Goal: Task Accomplishment & Management: Manage account settings

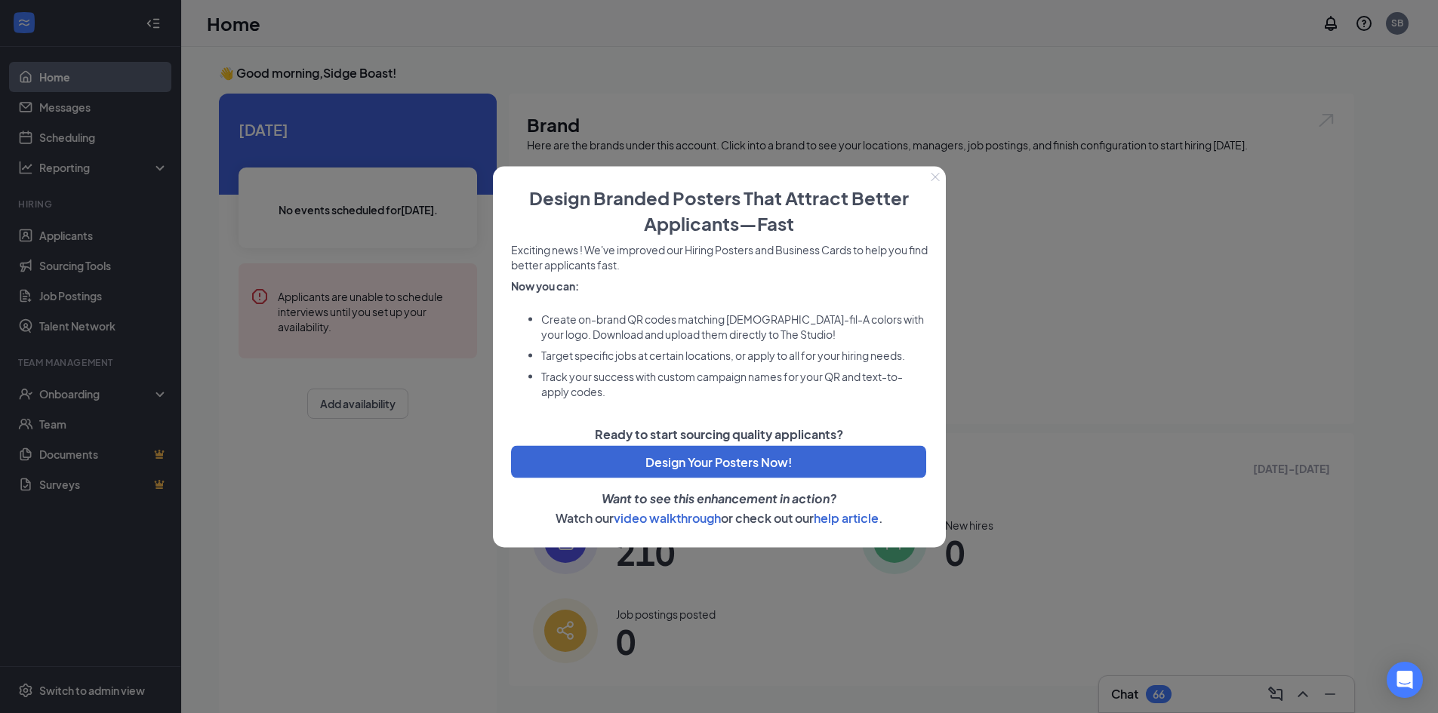
click at [437, 348] on div at bounding box center [719, 356] width 1438 height 713
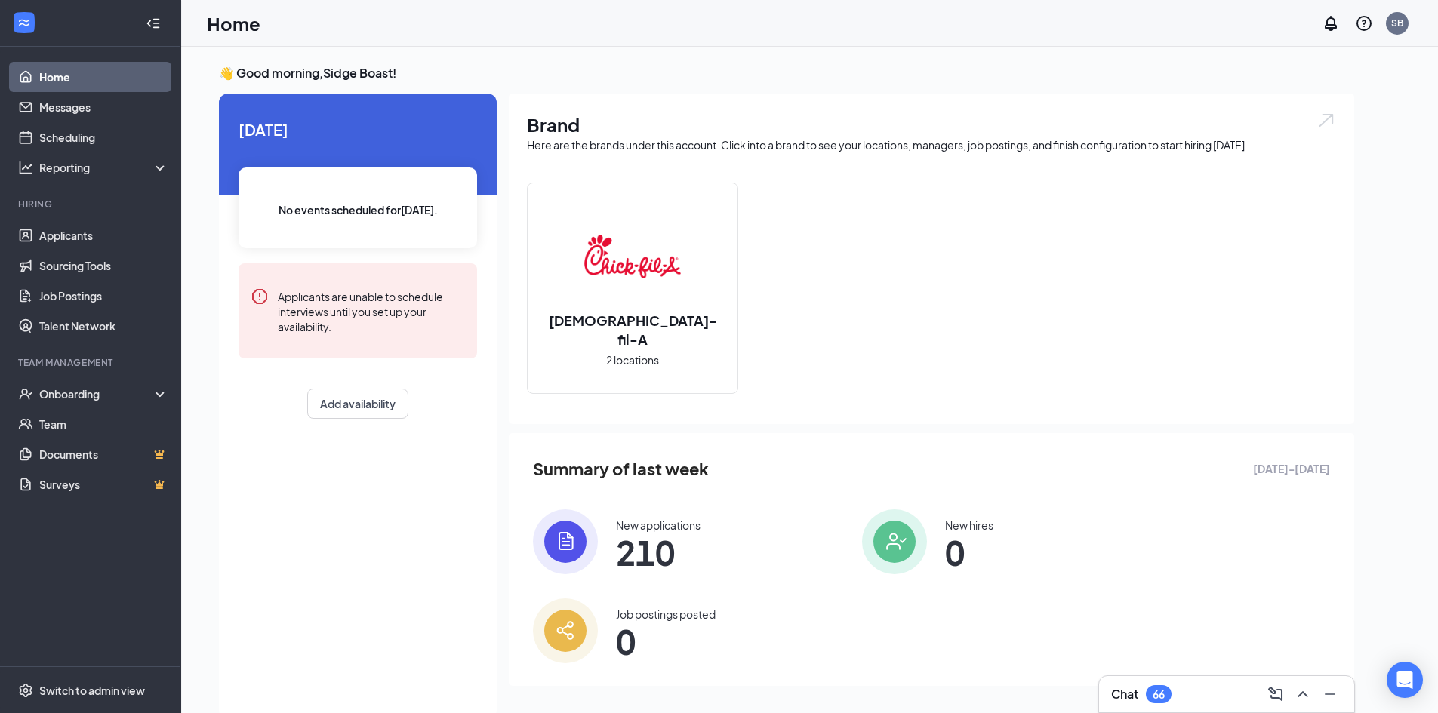
click at [100, 220] on li "Hiring Applicants Sourcing Tools Job Postings Talent Network" at bounding box center [90, 269] width 180 height 143
click at [100, 229] on link "Applicants" at bounding box center [103, 235] width 129 height 30
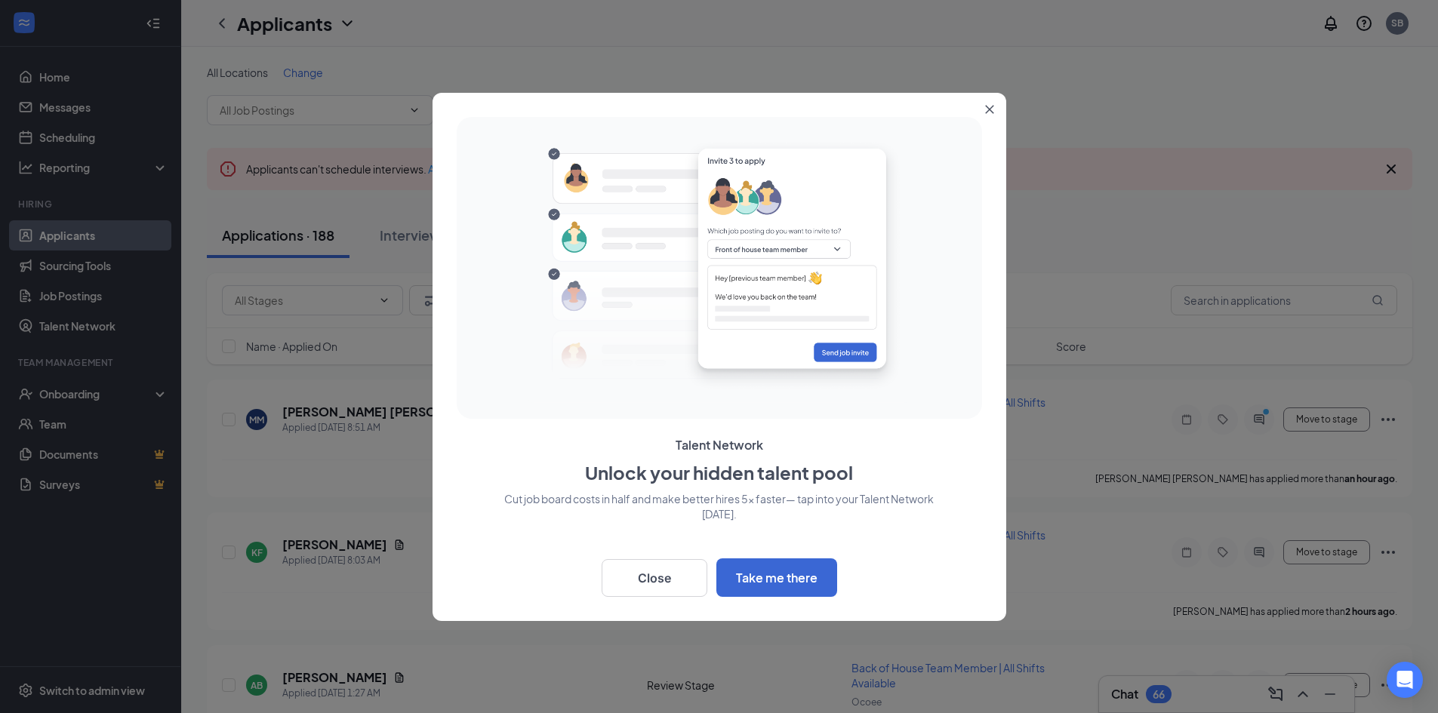
click at [993, 103] on button "Close" at bounding box center [992, 106] width 27 height 27
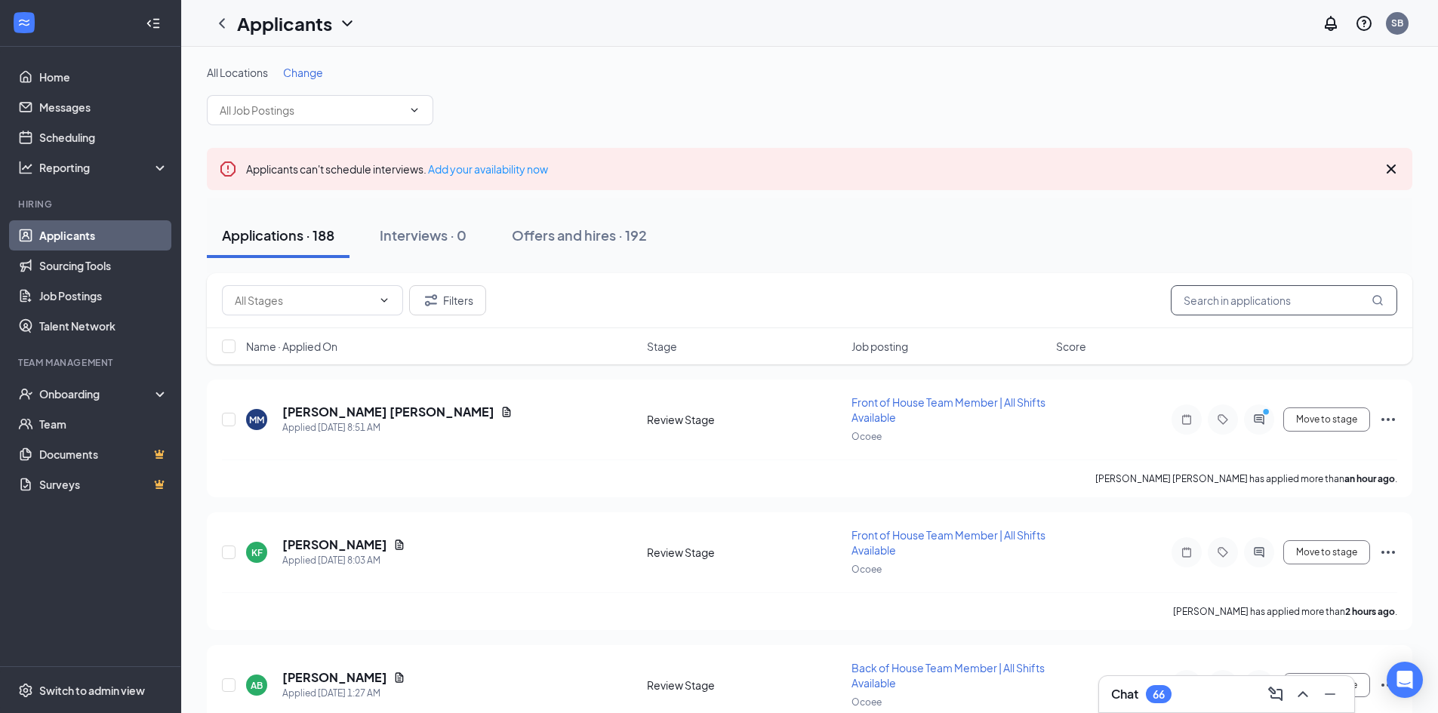
click at [1223, 295] on input "text" at bounding box center [1284, 300] width 226 height 30
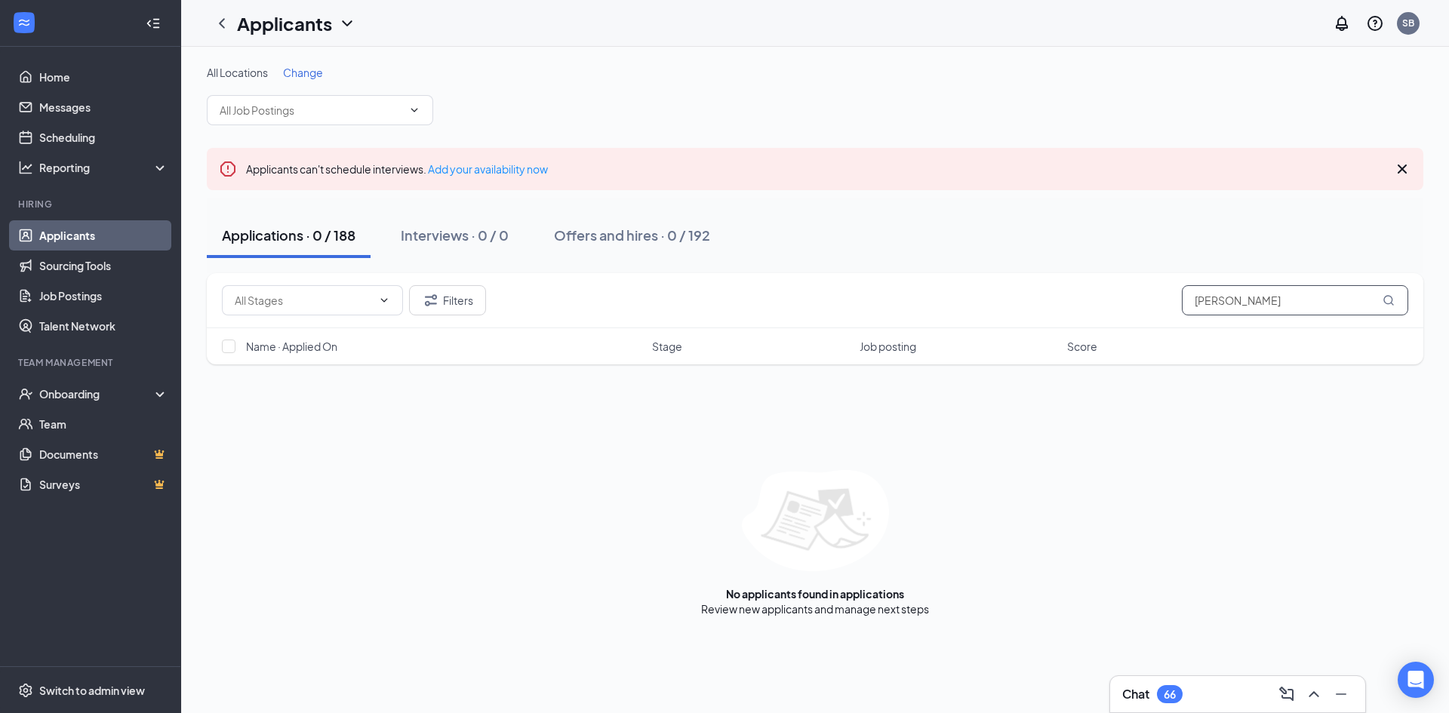
type input "[PERSON_NAME]"
click at [1215, 233] on div "Applications · 0 / 188 Interviews · 0 / 0 Offers and hires · 0 / 192" at bounding box center [815, 235] width 1217 height 45
click at [463, 296] on button "Filters" at bounding box center [447, 300] width 77 height 30
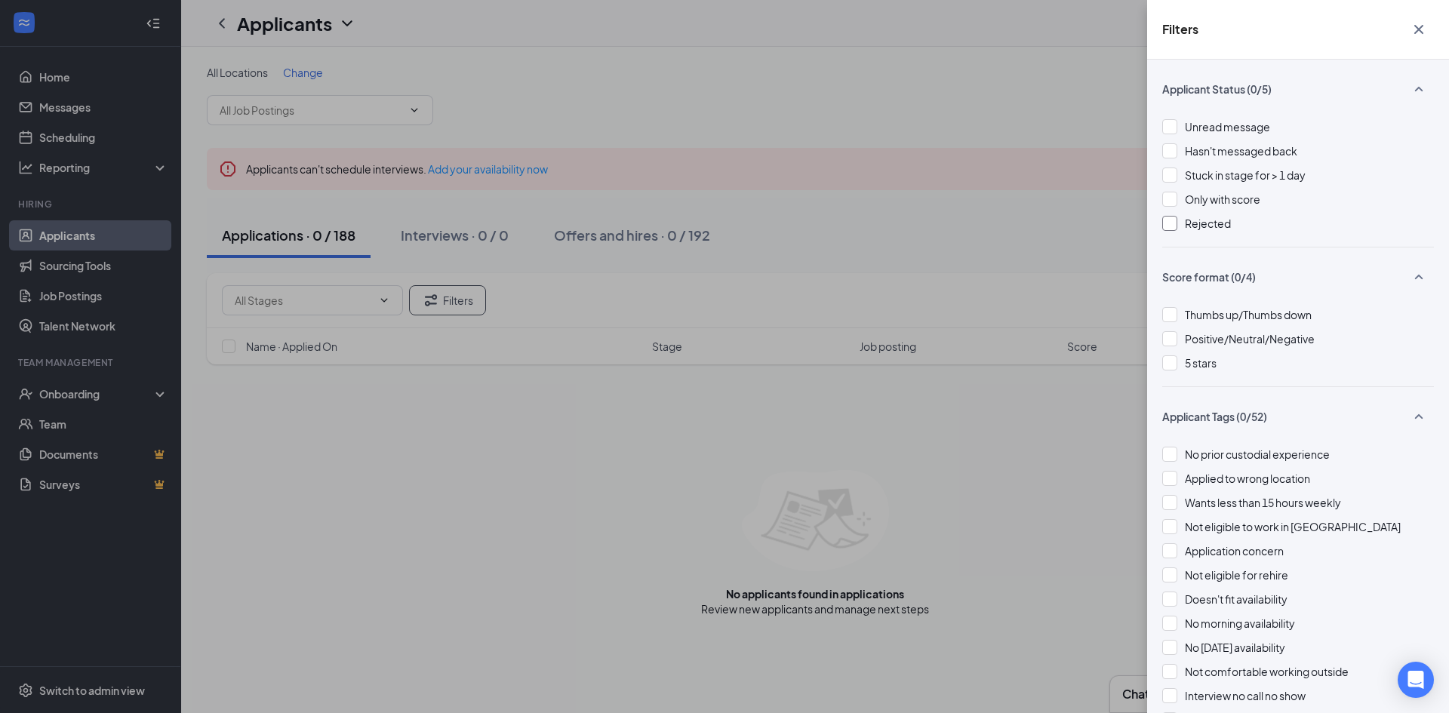
click at [1168, 229] on div at bounding box center [1169, 223] width 15 height 15
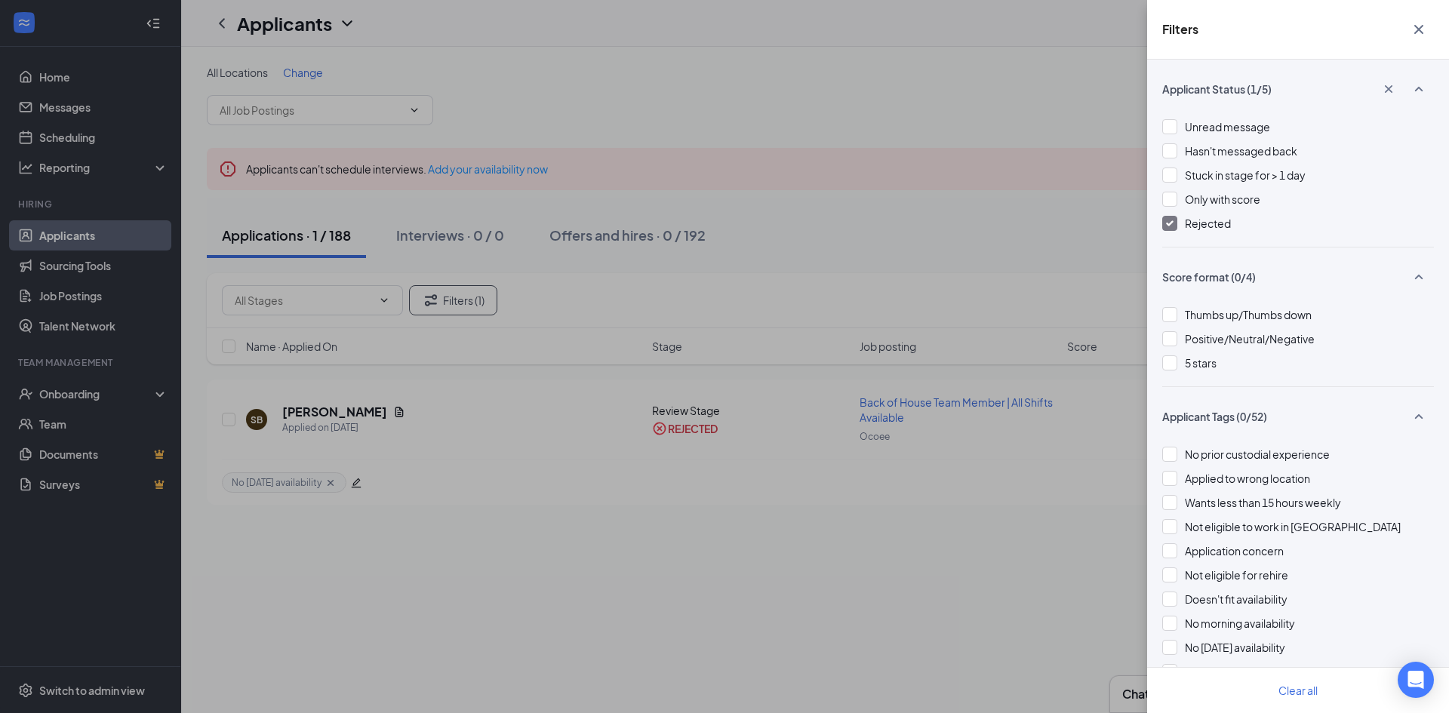
click at [825, 288] on div "Filters Applicant Status (1/5) Unread message Hasn't messaged back Stuck in sta…" at bounding box center [724, 356] width 1449 height 713
click at [802, 294] on div "Filters Applicant Status (1/5) Unread message Hasn't messaged back Stuck in sta…" at bounding box center [724, 356] width 1449 height 713
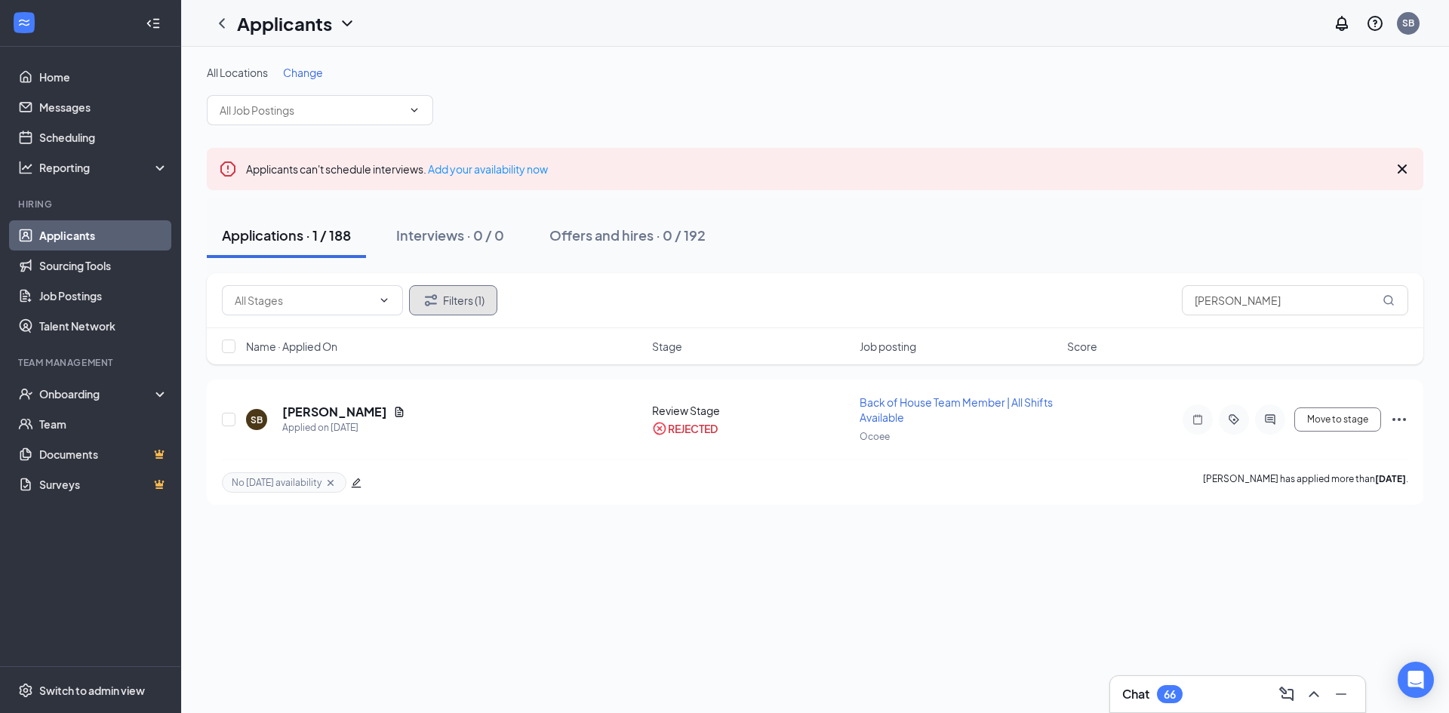
click at [479, 303] on button "Filters (1)" at bounding box center [453, 300] width 88 height 30
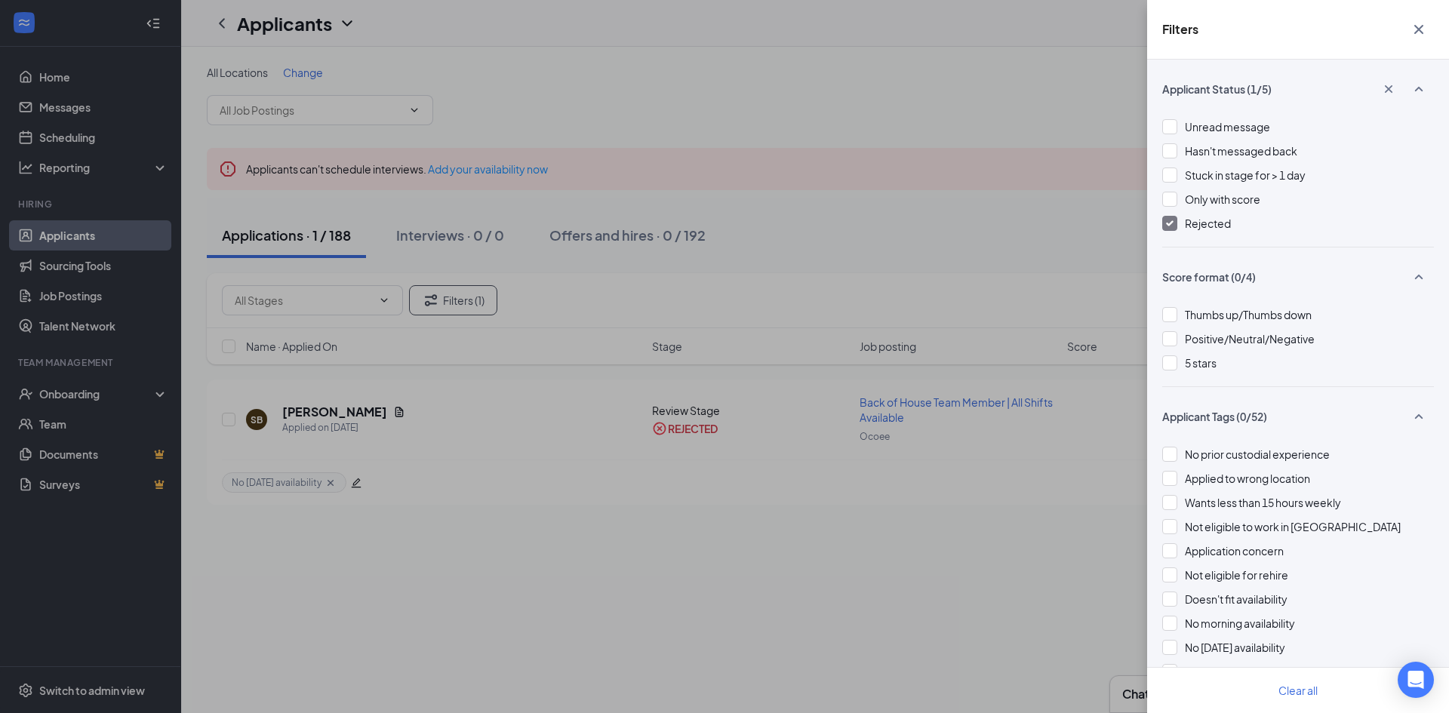
click at [1174, 219] on div at bounding box center [1169, 223] width 15 height 15
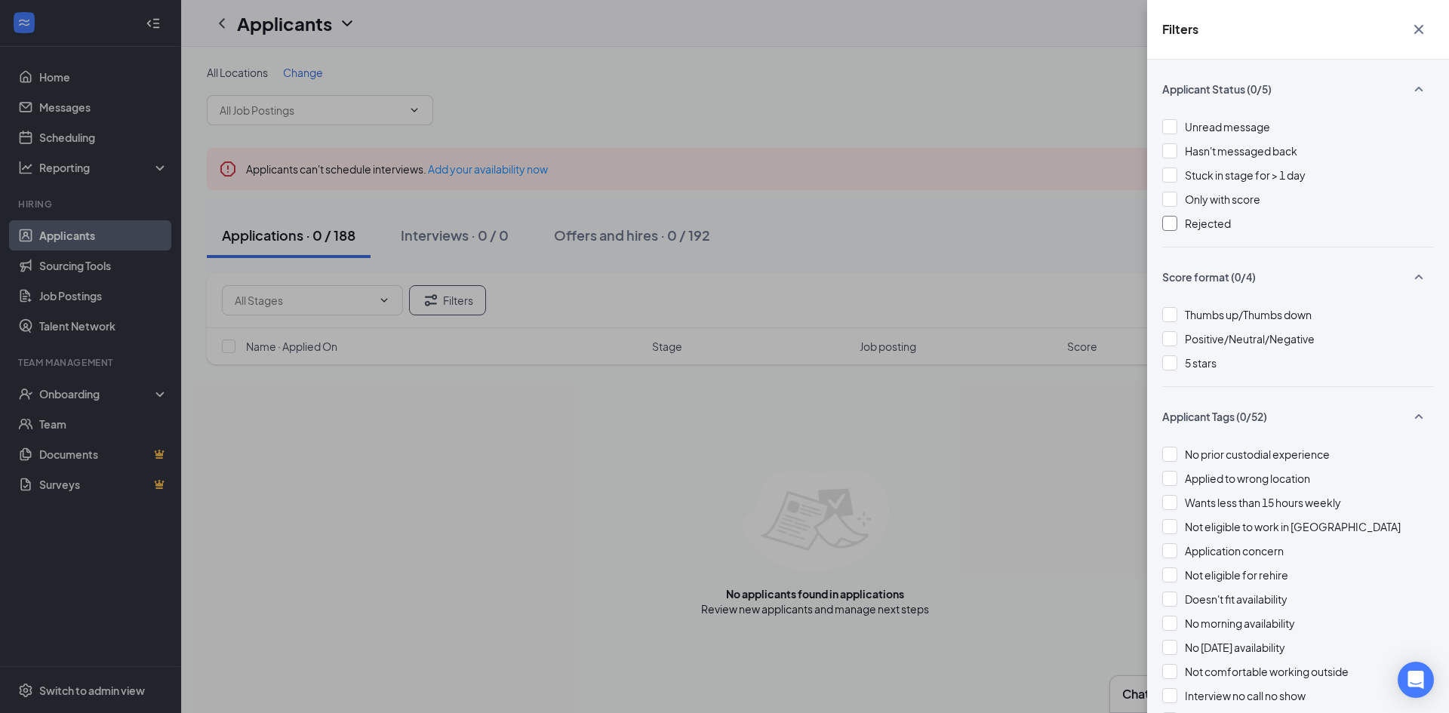
click at [1166, 219] on div at bounding box center [1169, 223] width 15 height 15
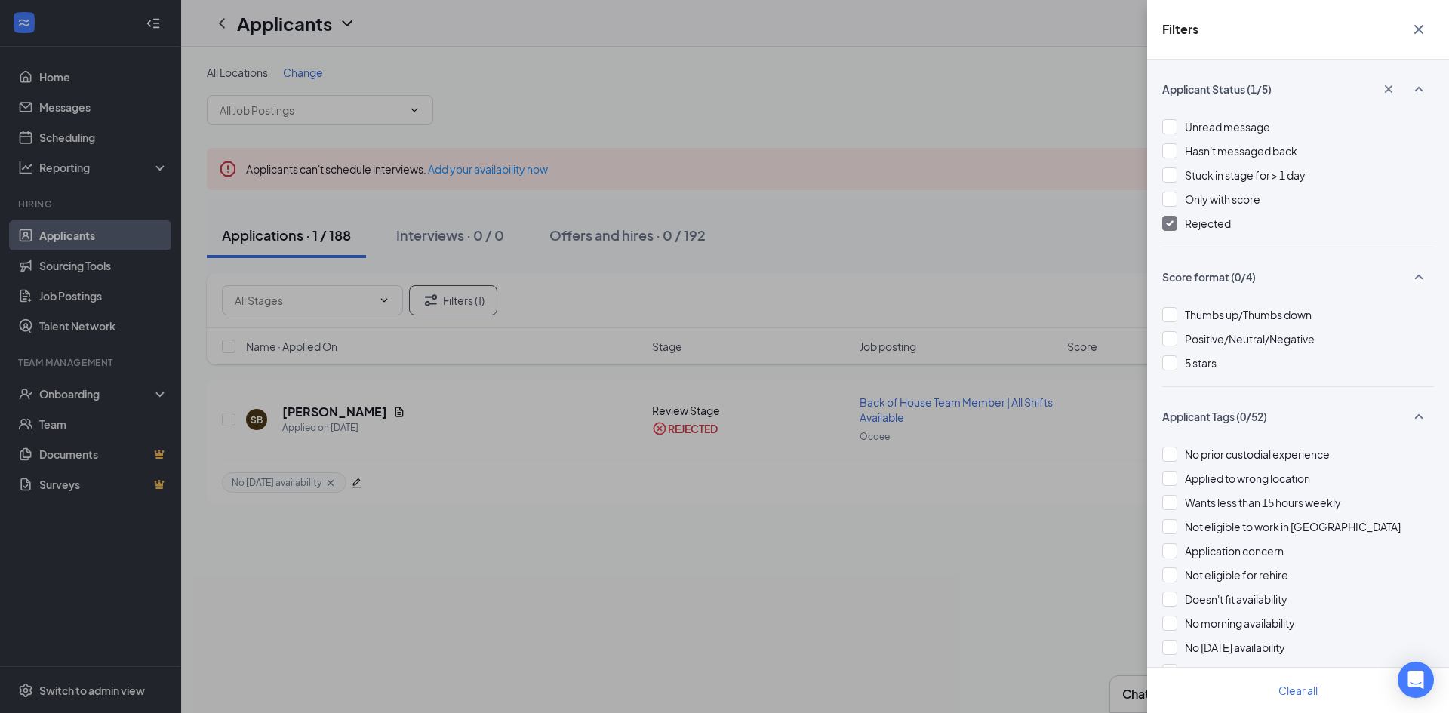
click at [977, 254] on div "Filters Applicant Status (1/5) Unread message Hasn't messaged back Stuck in sta…" at bounding box center [724, 356] width 1449 height 713
click at [361, 418] on div "Filters Applicant Status (1/5) Unread message Hasn't messaged back Stuck in sta…" at bounding box center [724, 356] width 1449 height 713
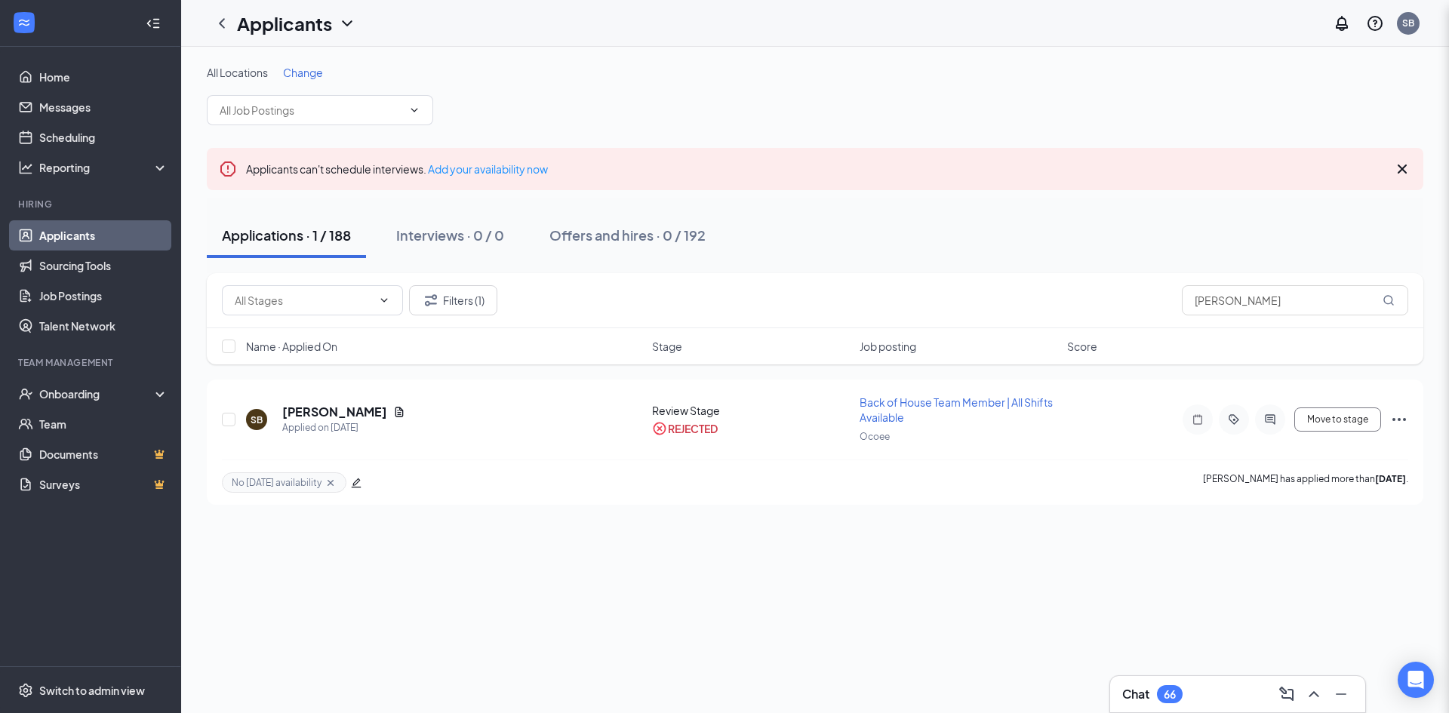
click at [329, 412] on div "Filters Applicant Status (1/5) Unread message Hasn't messaged back Stuck in sta…" at bounding box center [724, 356] width 1449 height 713
click at [327, 408] on h5 "[PERSON_NAME]" at bounding box center [334, 412] width 105 height 17
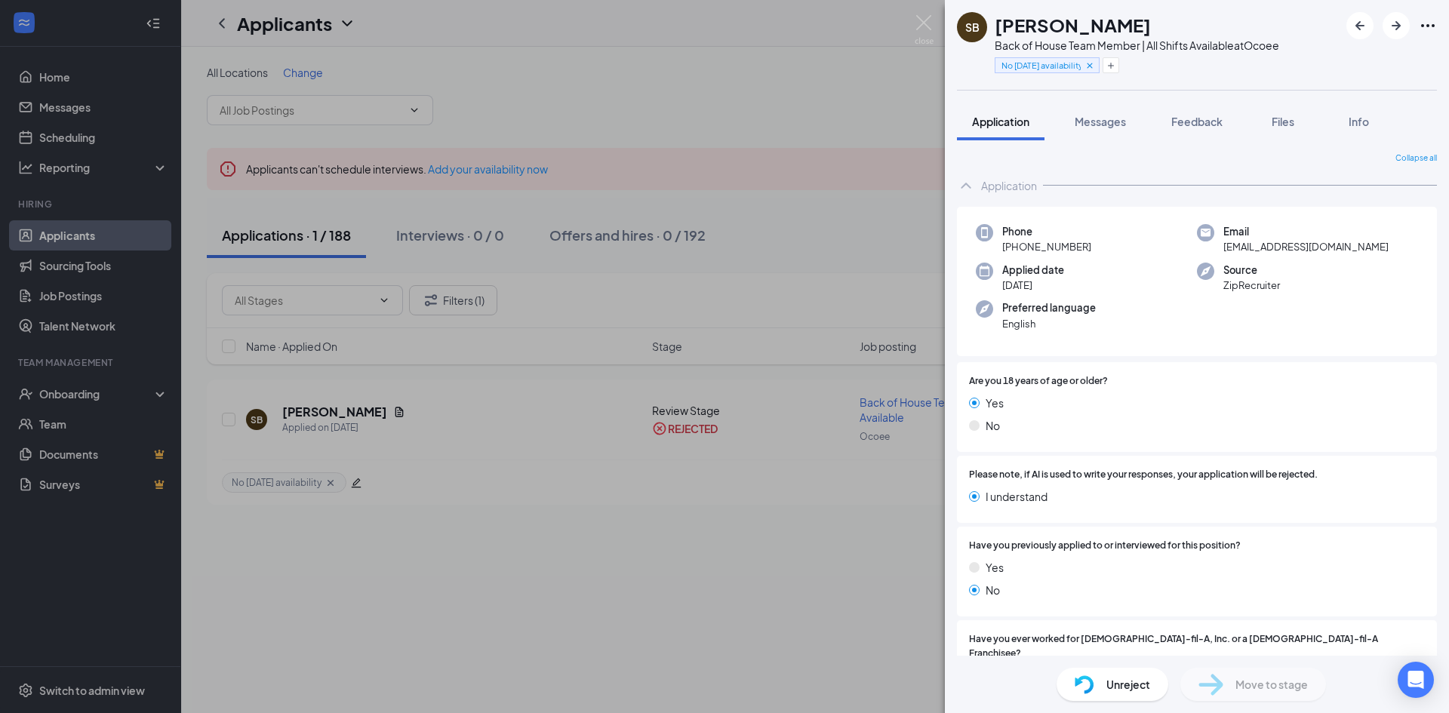
click at [1095, 687] on div "Unreject Move to stage" at bounding box center [1197, 684] width 504 height 57
click at [1091, 682] on img at bounding box center [1085, 685] width 20 height 19
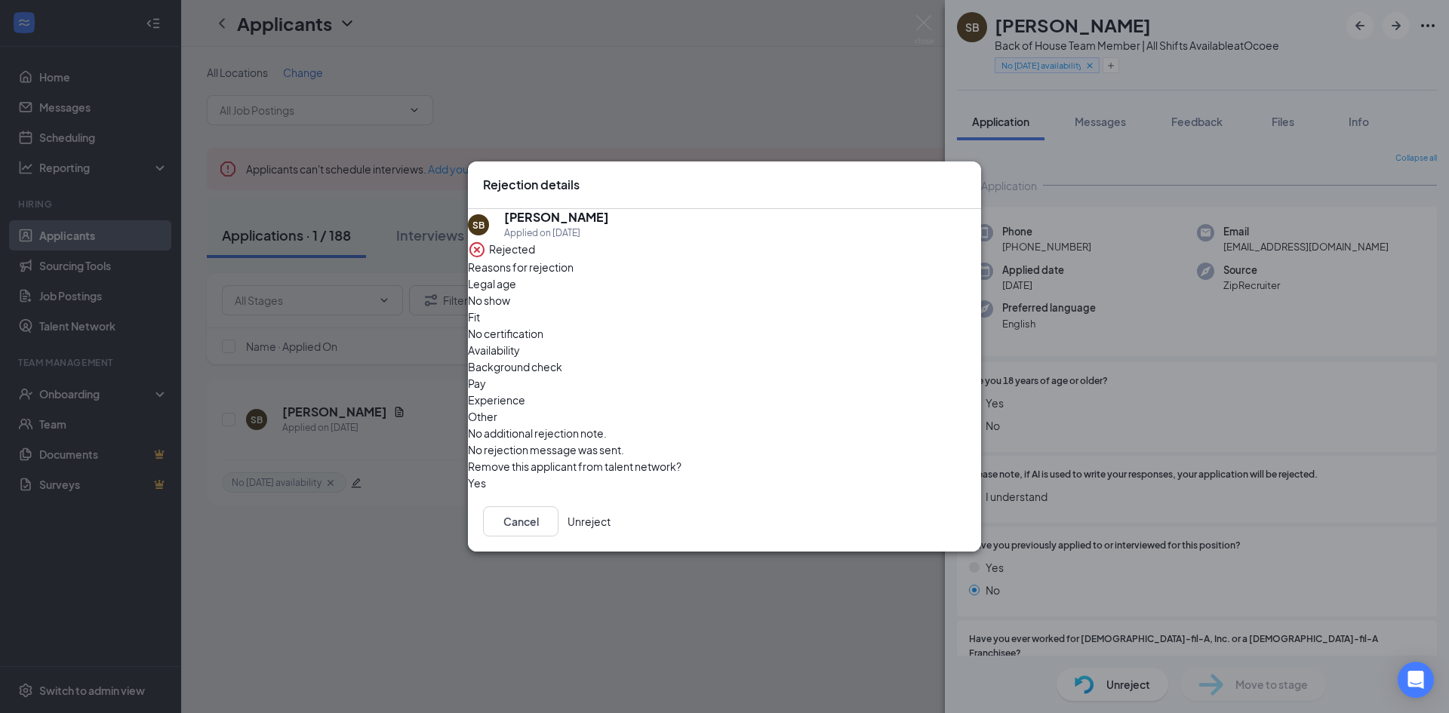
click at [945, 496] on div "Cancel Unreject" at bounding box center [724, 521] width 513 height 60
click at [932, 542] on div "Cancel Unreject" at bounding box center [724, 521] width 513 height 60
click at [611, 529] on button "Unreject" at bounding box center [589, 521] width 43 height 30
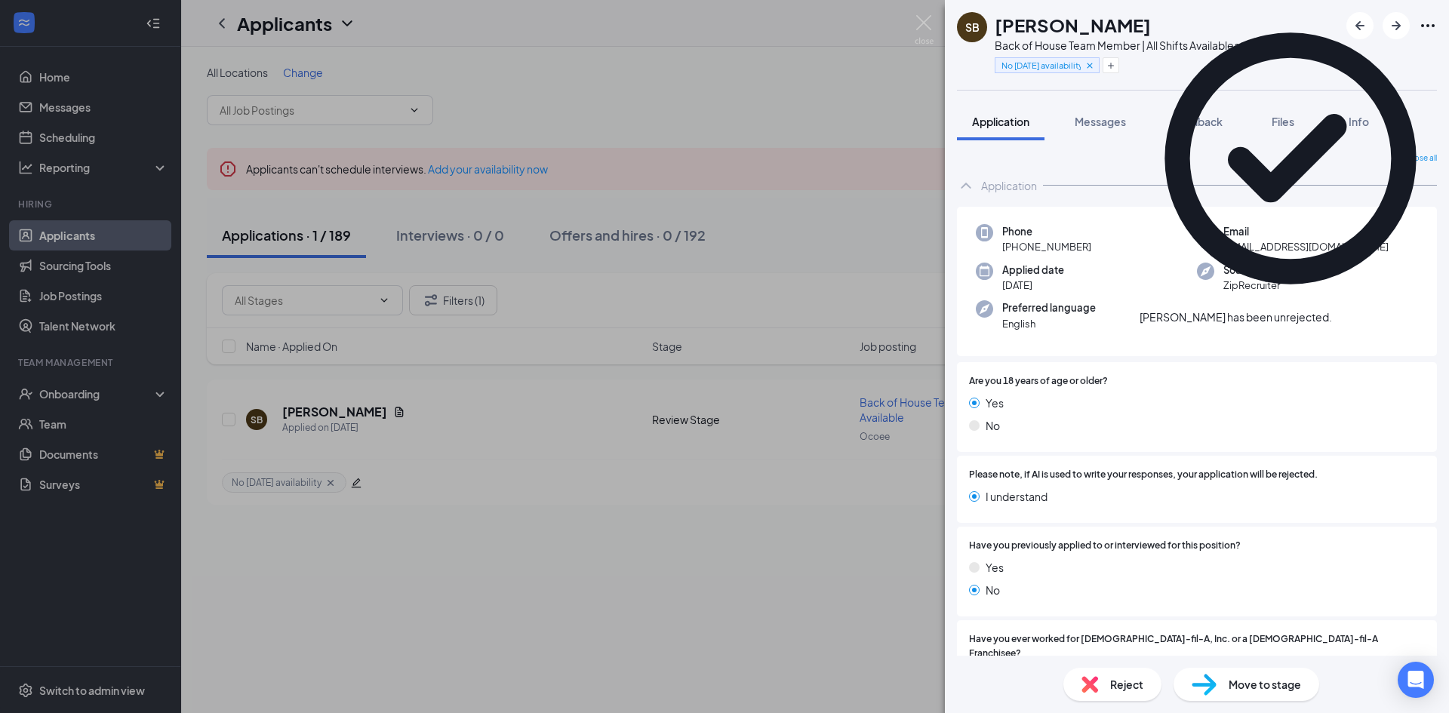
click at [739, 627] on div "SB [PERSON_NAME] Back of House Team Member | All Shifts Available at [GEOGRAPHI…" at bounding box center [724, 356] width 1449 height 713
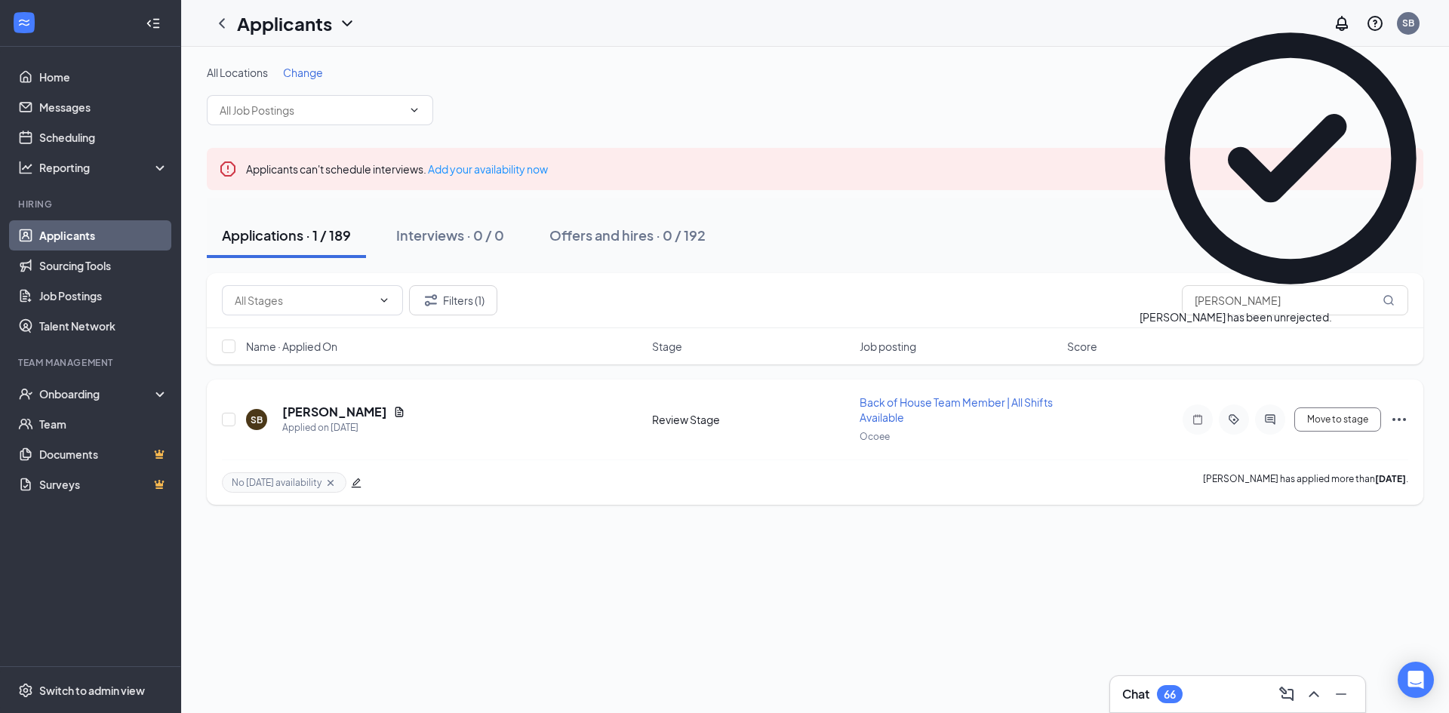
click at [1401, 424] on icon "Ellipses" at bounding box center [1399, 420] width 18 height 18
click at [1335, 225] on p "Mark as inactive" at bounding box center [1331, 217] width 136 height 15
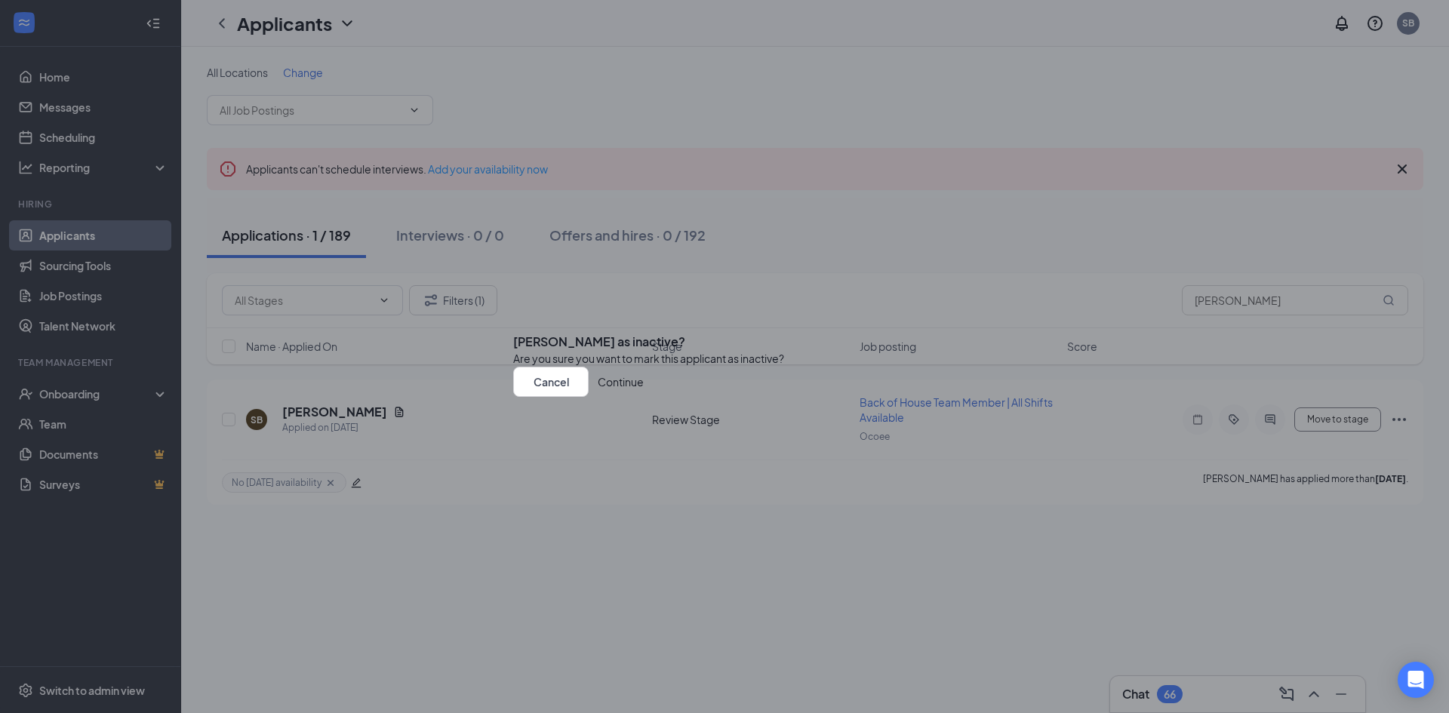
click at [644, 397] on button "Continue" at bounding box center [621, 382] width 46 height 30
